Goal: Obtain resource: Obtain resource

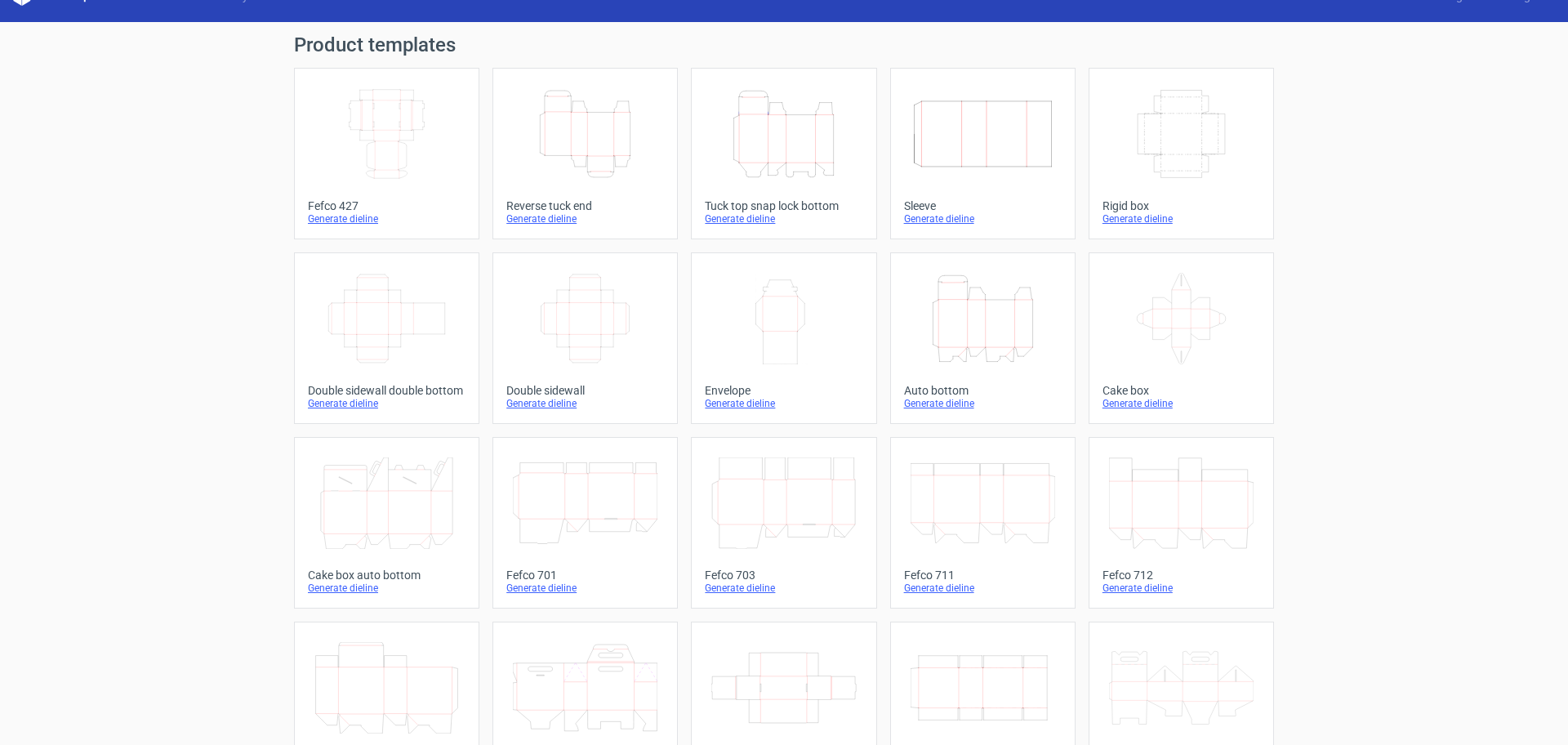
scroll to position [34, 0]
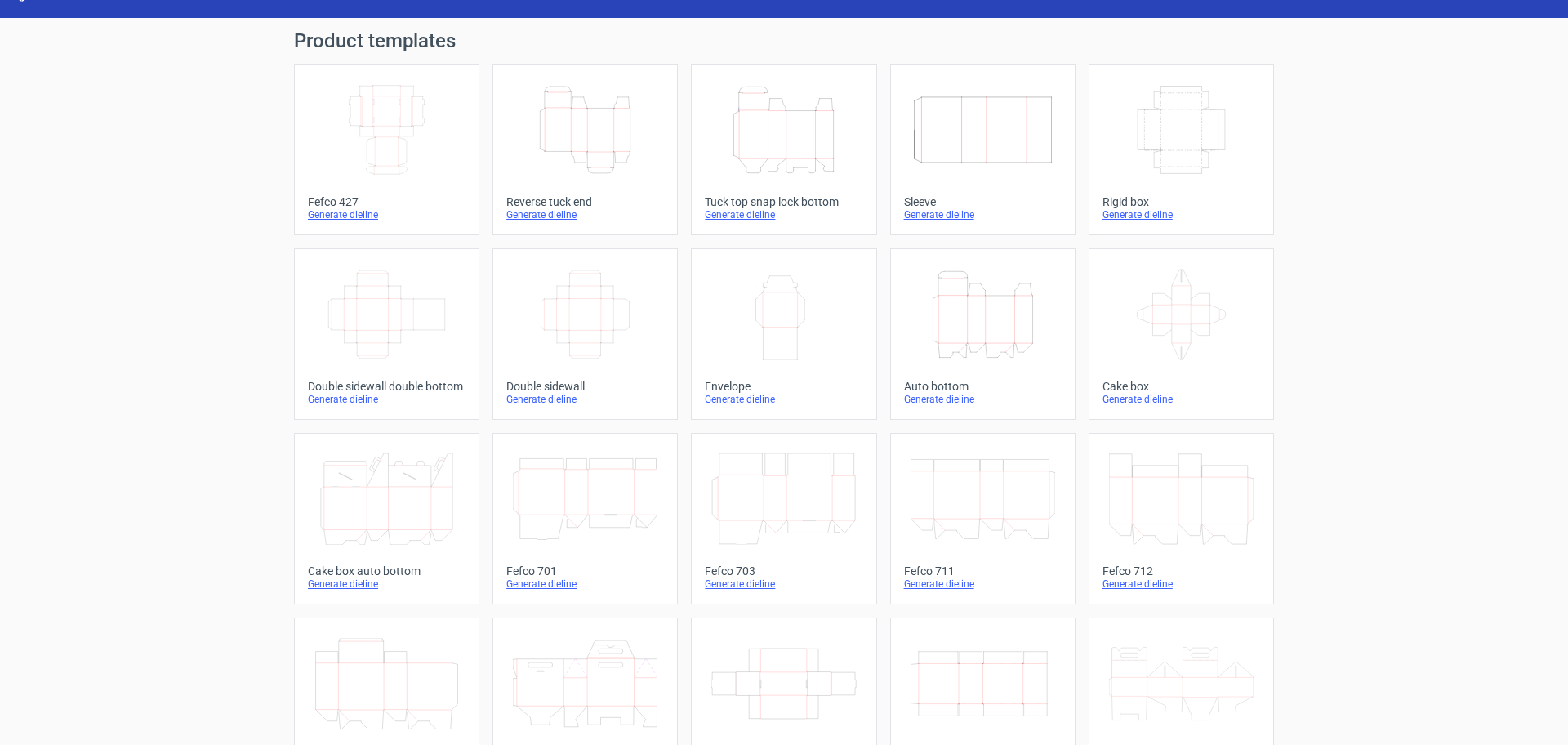
click at [330, 216] on div "Generate dieline" at bounding box center [386, 215] width 158 height 13
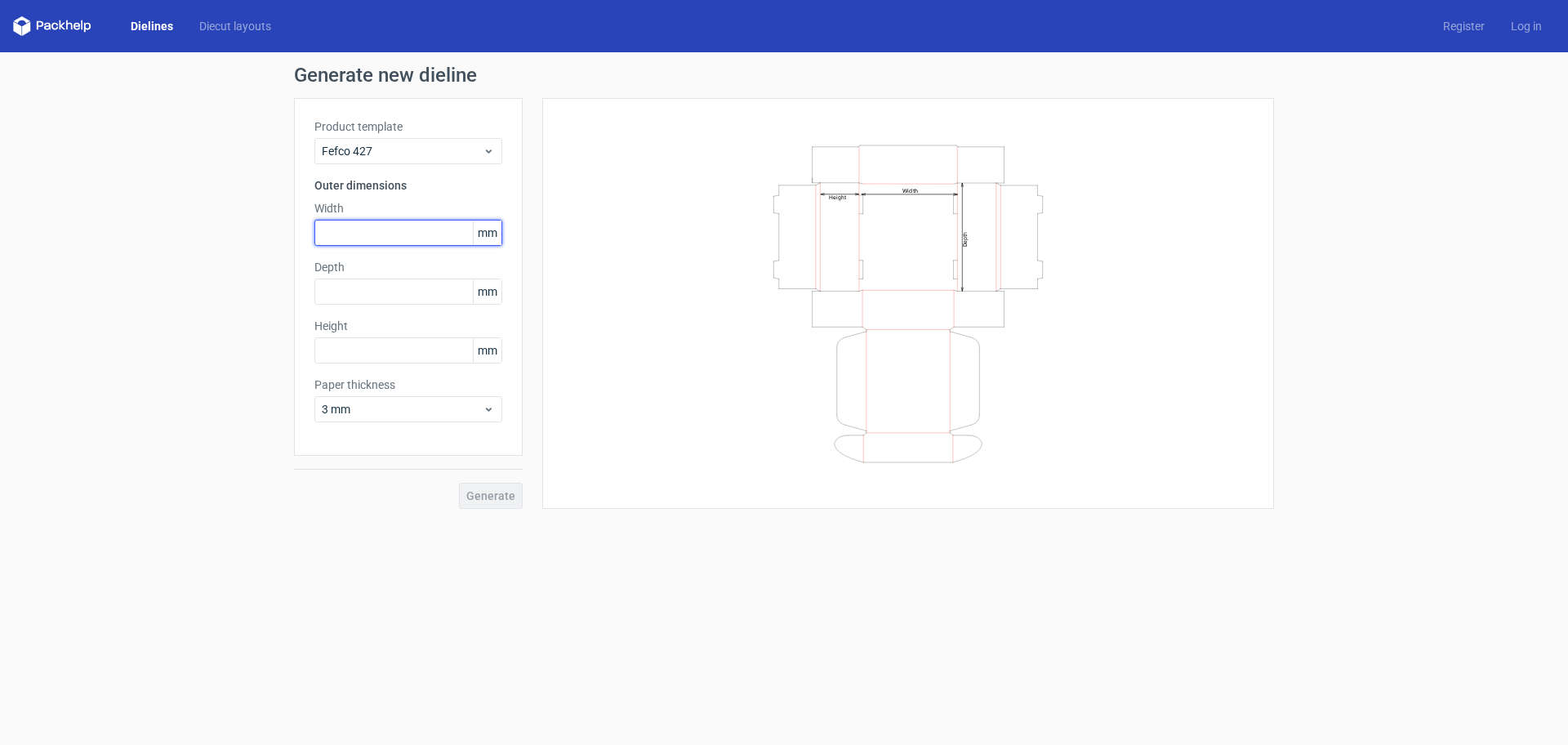
click at [376, 235] on input "text" at bounding box center [408, 232] width 188 height 26
type input "10"
click at [365, 292] on div "Depth mm" at bounding box center [408, 282] width 188 height 46
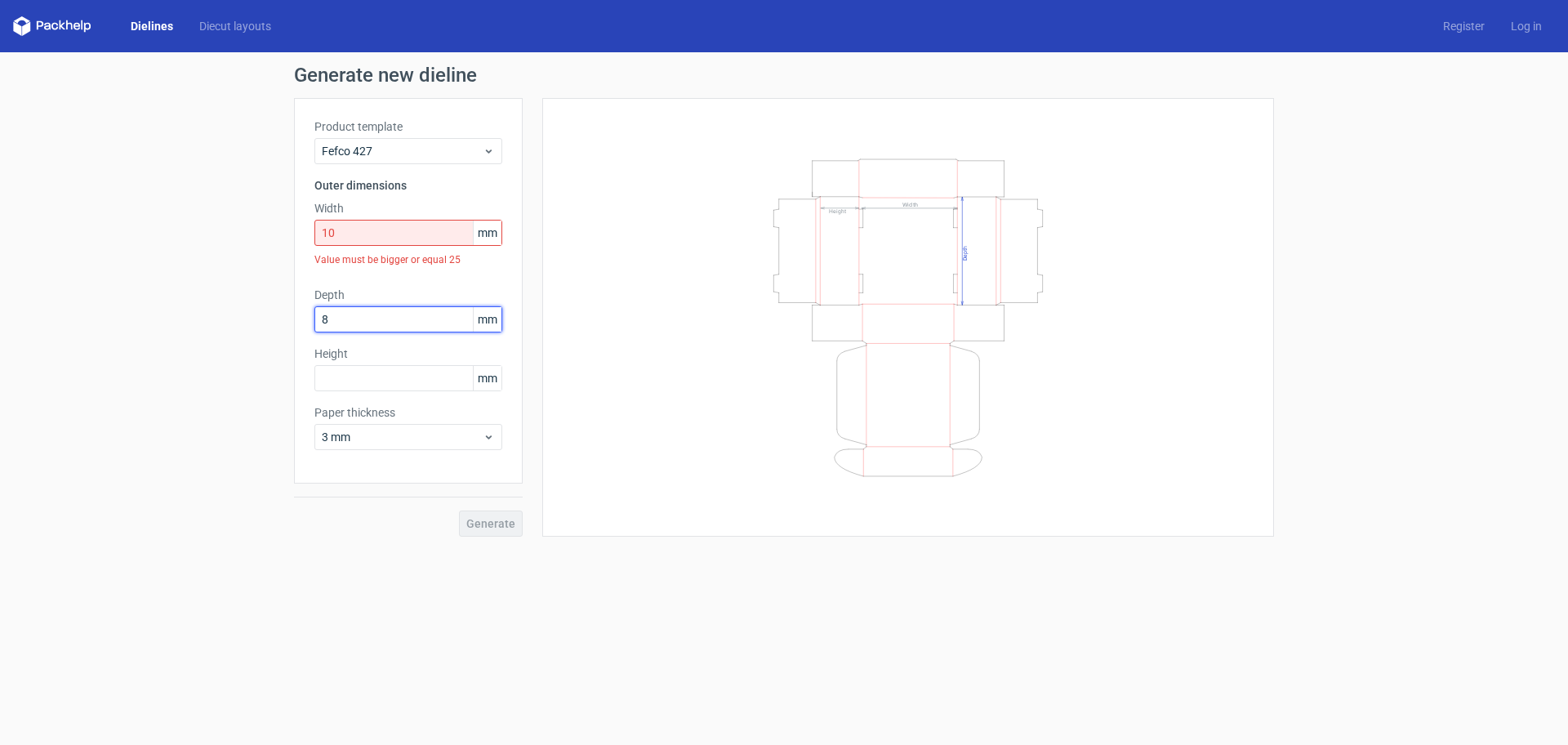
type input "8"
click at [342, 380] on div "Height mm" at bounding box center [408, 368] width 188 height 46
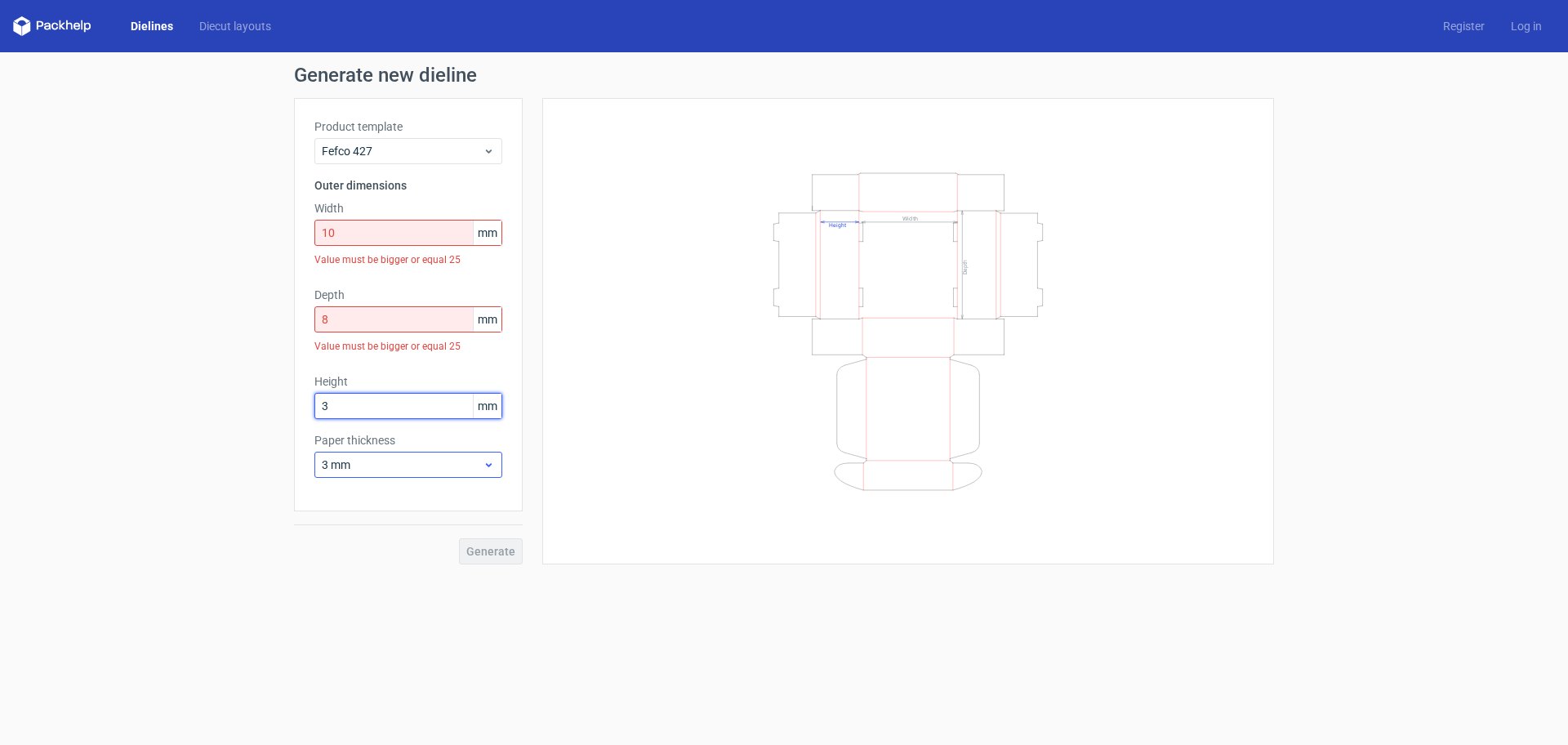
type input "3"
click at [454, 458] on div "Product template Fefco 427 Outer dimensions Width 10 mm Value must be bigger or…" at bounding box center [409, 304] width 229 height 413
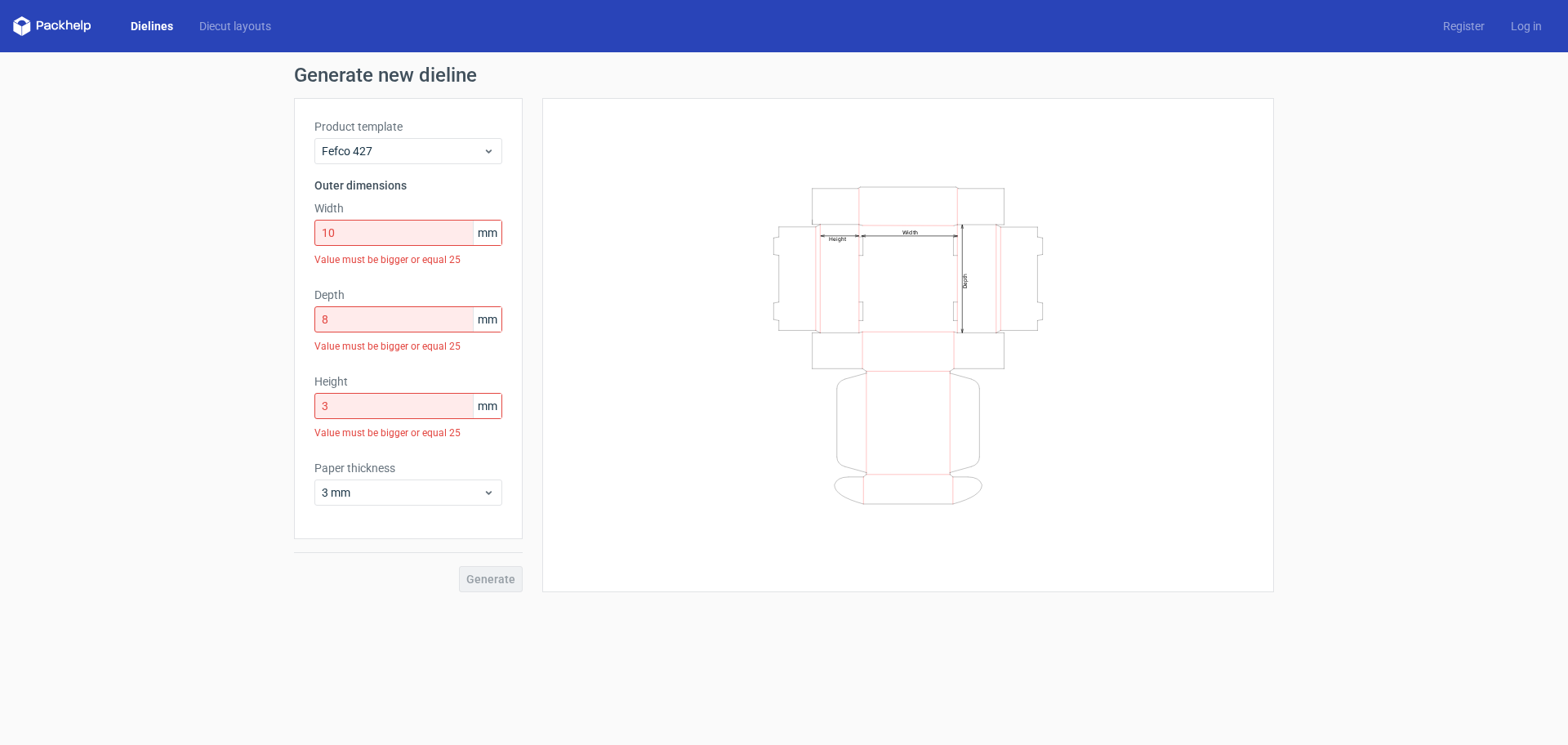
click at [390, 573] on div "Generate" at bounding box center [409, 565] width 229 height 53
drag, startPoint x: 336, startPoint y: 231, endPoint x: 238, endPoint y: 235, distance: 98.1
click at [250, 233] on div "Generate new dieline Product template Fefco 427 Outer dimensions Width 10 mm Va…" at bounding box center [784, 329] width 1568 height 553
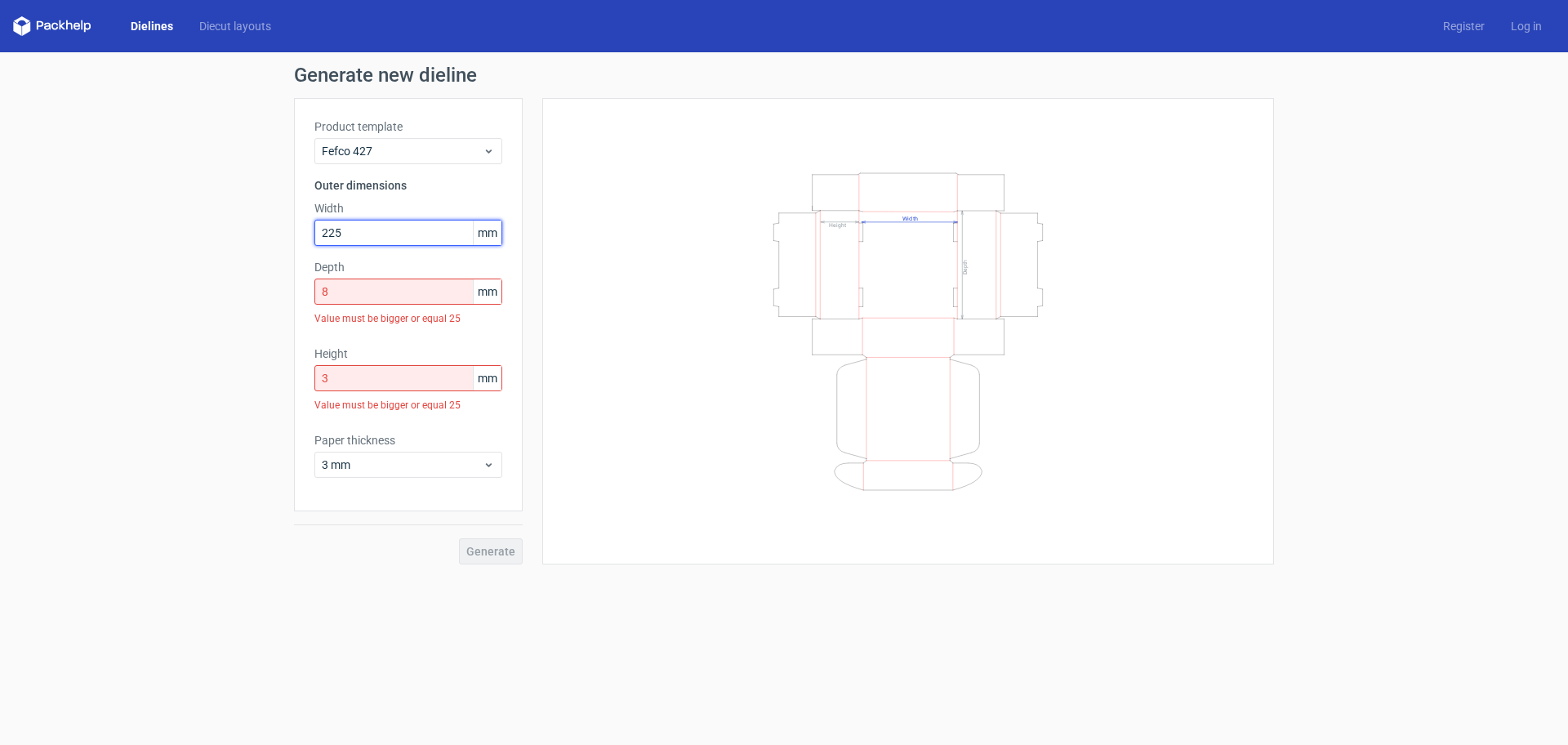
type input "225"
drag, startPoint x: 368, startPoint y: 299, endPoint x: 216, endPoint y: 296, distance: 152.0
click at [236, 298] on div "Generate new dieline Product template Fefco 427 Outer dimensions Width 225 mm D…" at bounding box center [784, 315] width 1568 height 525
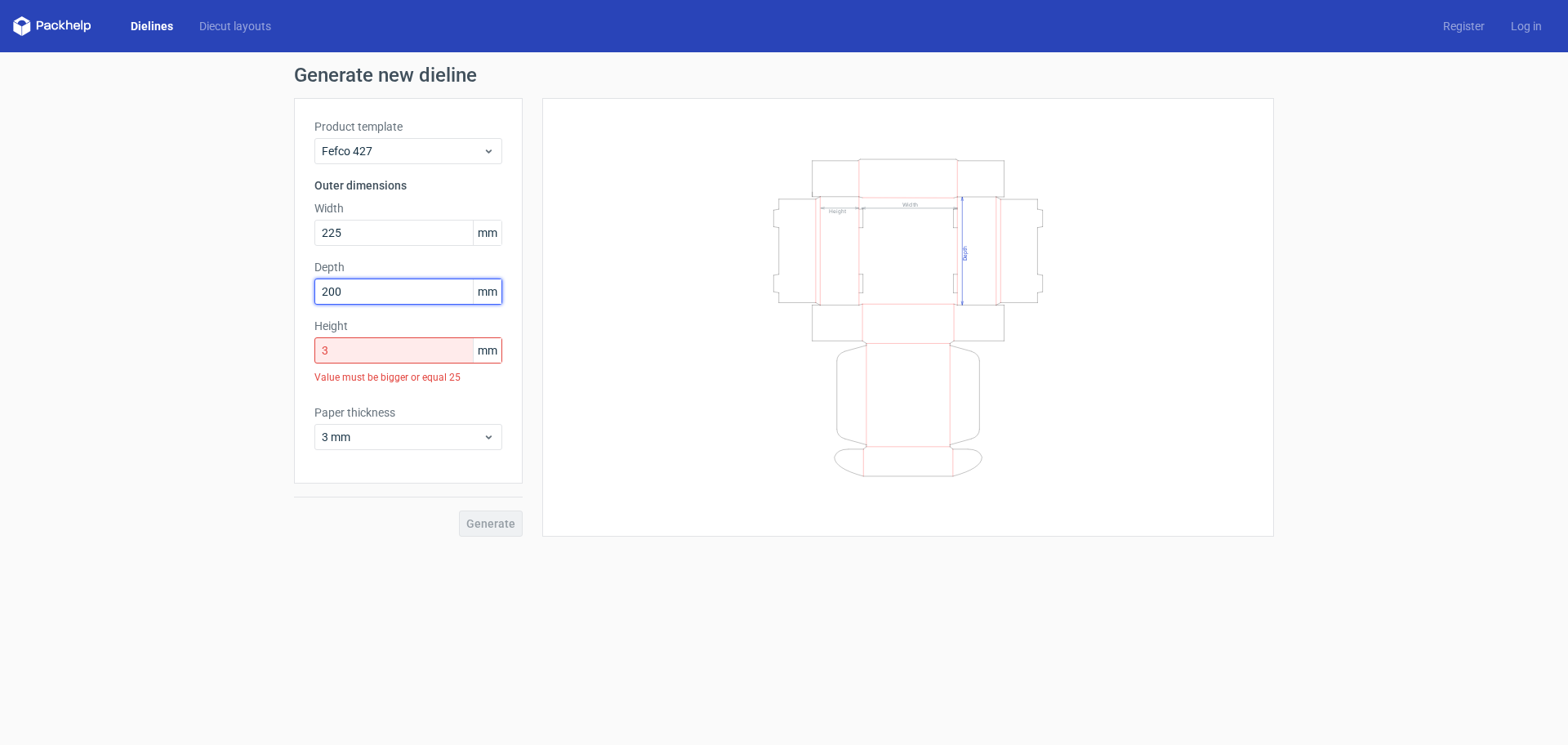
type input "200"
click at [344, 350] on input "3" at bounding box center [408, 350] width 188 height 26
drag, startPoint x: 344, startPoint y: 350, endPoint x: 203, endPoint y: 355, distance: 141.1
click at [211, 355] on div "Generate new dieline Product template Fefco 427 Outer dimensions Width 225 mm D…" at bounding box center [784, 301] width 1568 height 498
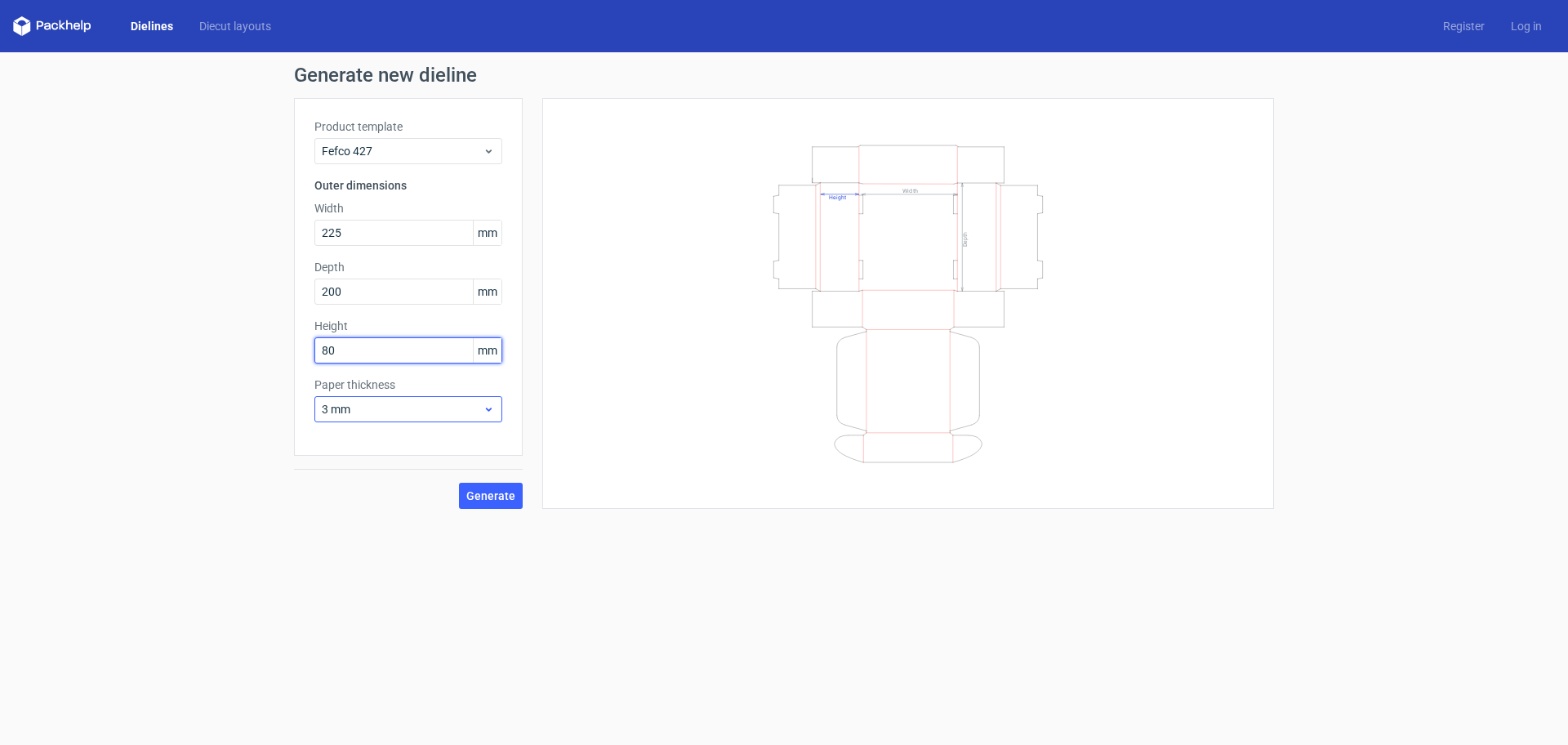
type input "80"
click at [379, 400] on div "3 mm" at bounding box center [408, 409] width 188 height 26
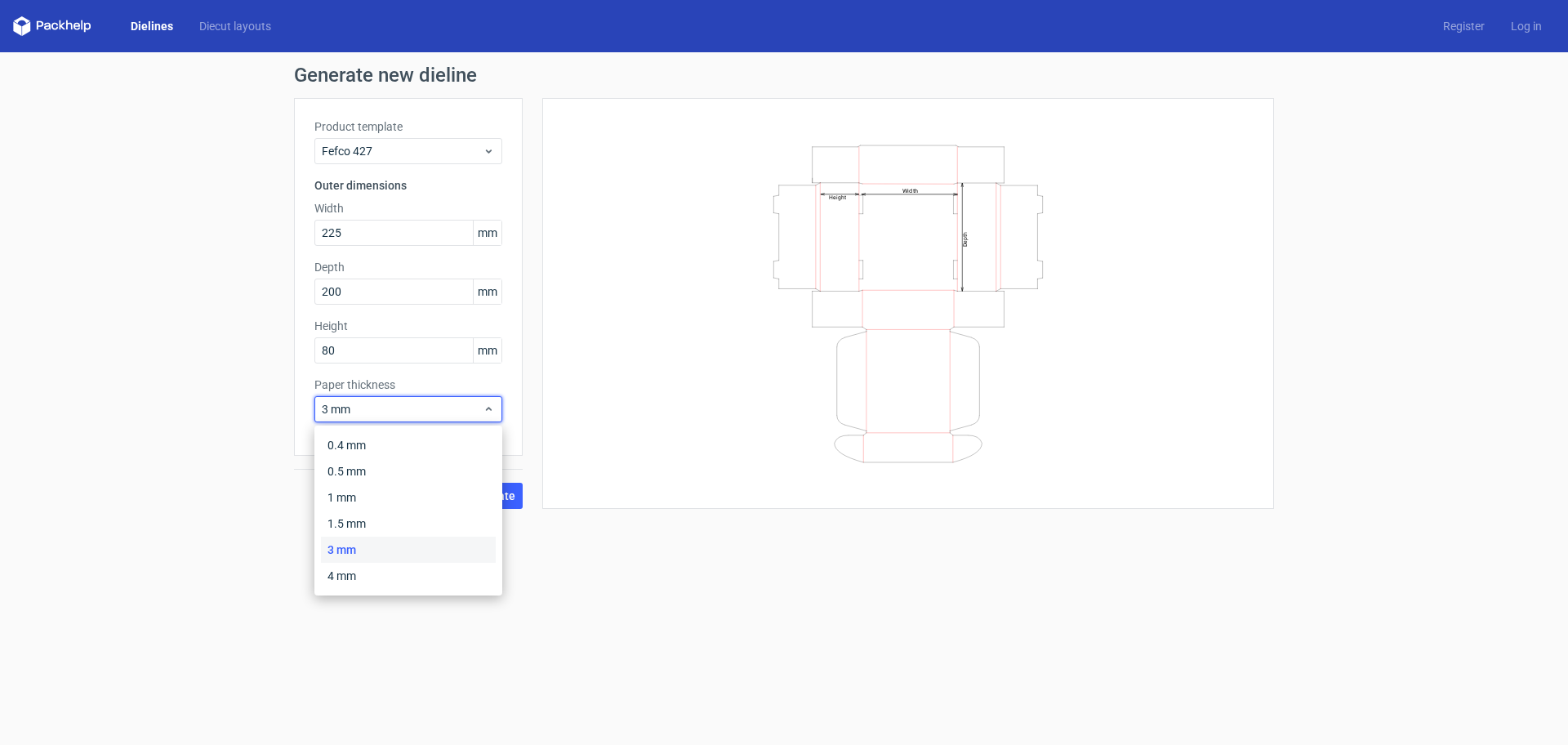
click at [556, 598] on form "Generate new dieline Product template Fefco 427 Outer dimensions Width 225 mm D…" at bounding box center [784, 399] width 1568 height 692
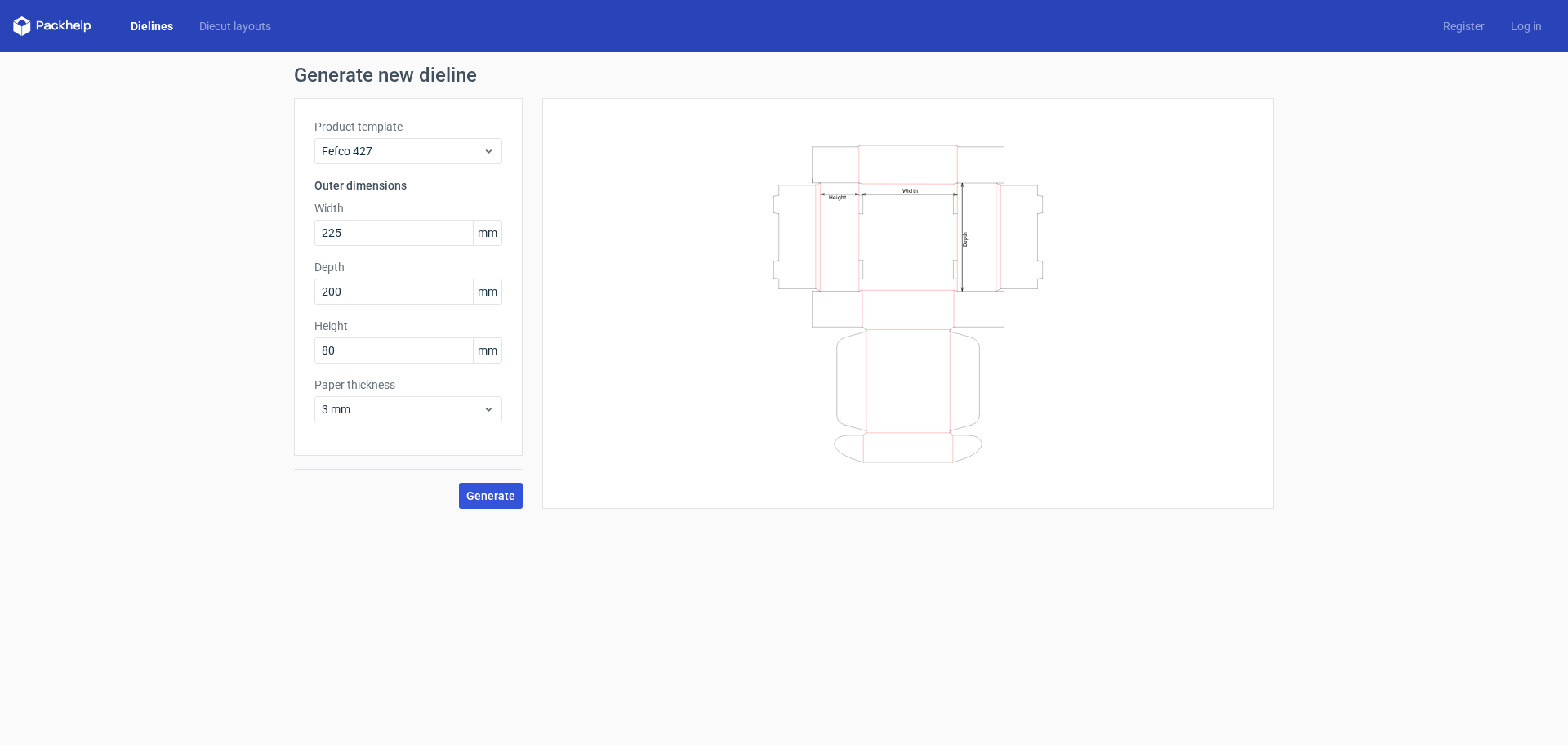
click at [493, 498] on span "Generate" at bounding box center [491, 496] width 49 height 12
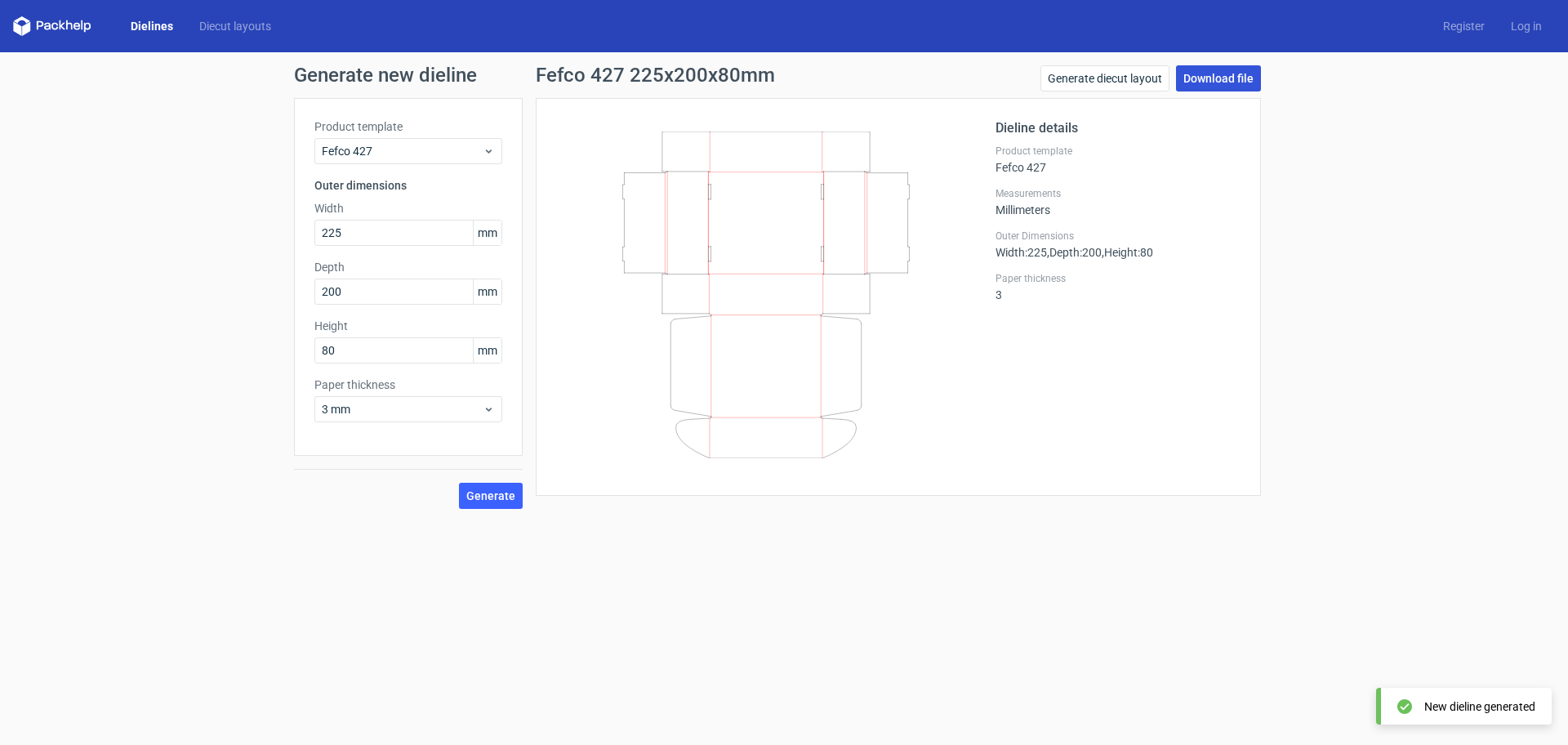
click at [1219, 71] on link "Download file" at bounding box center [1219, 78] width 85 height 26
drag, startPoint x: 358, startPoint y: 233, endPoint x: 155, endPoint y: 233, distance: 203.0
click at [157, 233] on div "Generate new dieline Product template Fefco 427 Outer dimensions Width 225 mm D…" at bounding box center [784, 288] width 1568 height 470
type input "255"
drag, startPoint x: 350, startPoint y: 291, endPoint x: 112, endPoint y: 287, distance: 238.0
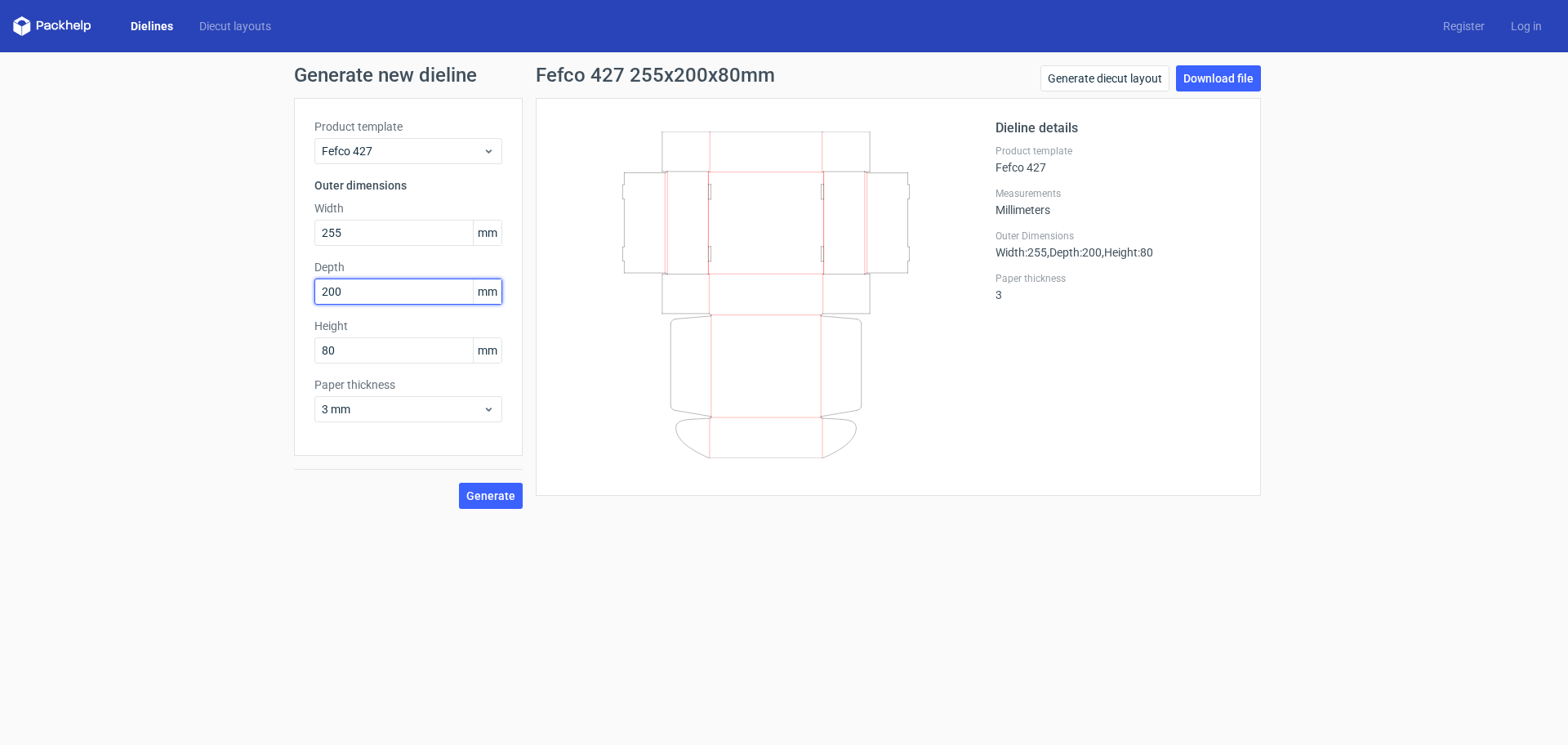
click at [147, 297] on div "Generate new dieline Product template Fefco 427 Outer dimensions Width 255 mm D…" at bounding box center [784, 288] width 1568 height 470
type input "205"
click at [485, 495] on span "Generate" at bounding box center [491, 496] width 49 height 12
click at [1196, 79] on link "Download file" at bounding box center [1219, 78] width 85 height 26
